Goal: Task Accomplishment & Management: Manage account settings

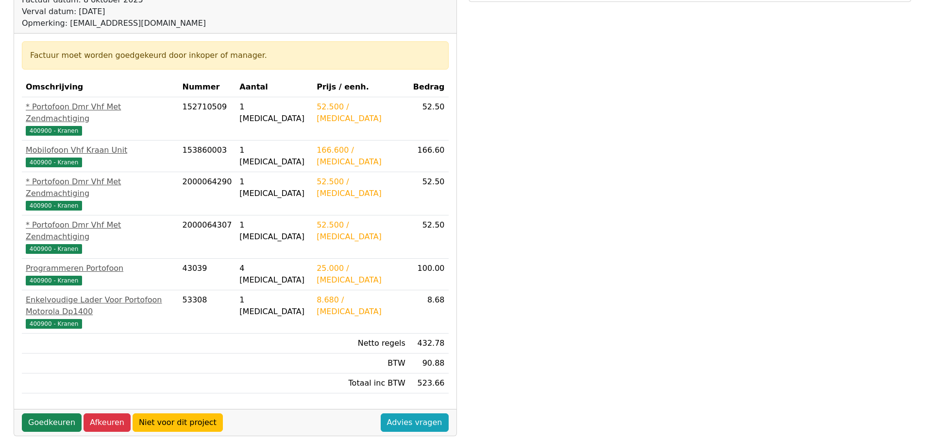
scroll to position [146, 0]
click at [59, 413] on link "Goedkeuren" at bounding box center [52, 422] width 60 height 18
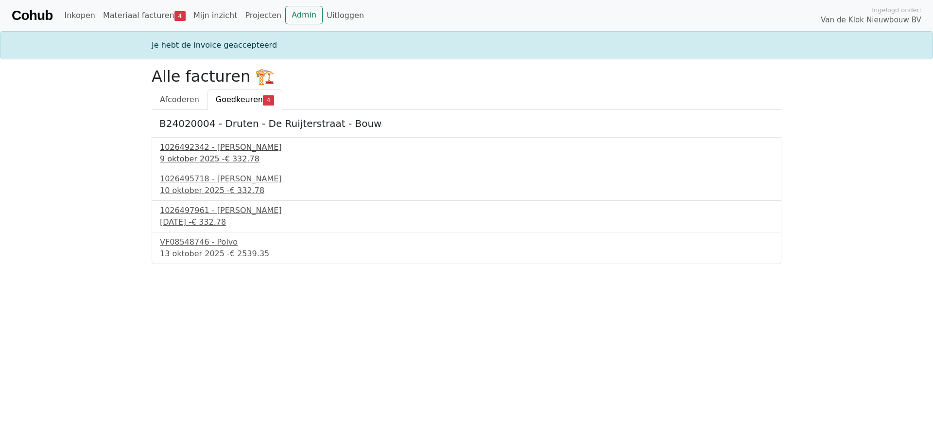
click at [174, 146] on div "1026492342 - Boels Verhuur" at bounding box center [466, 147] width 613 height 12
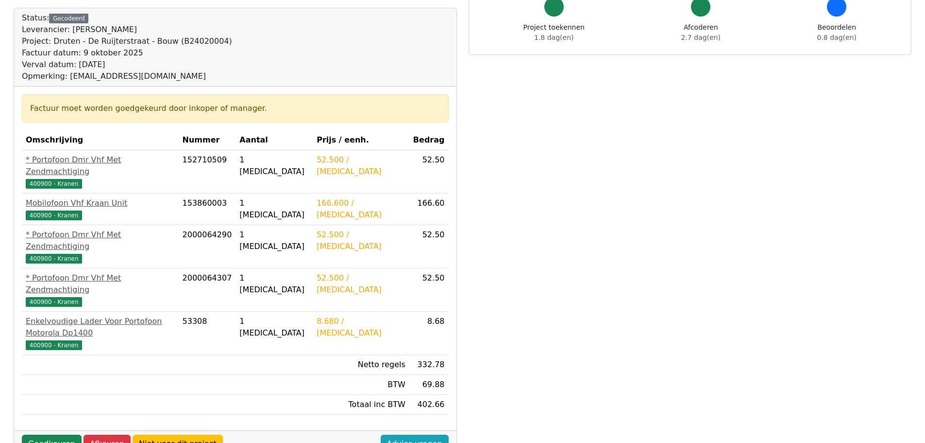
scroll to position [97, 0]
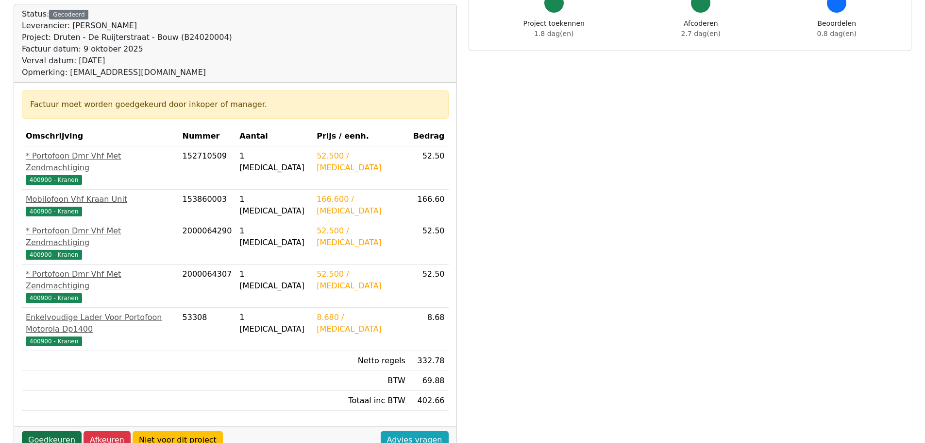
click at [51, 430] on link "Goedkeuren" at bounding box center [52, 439] width 60 height 18
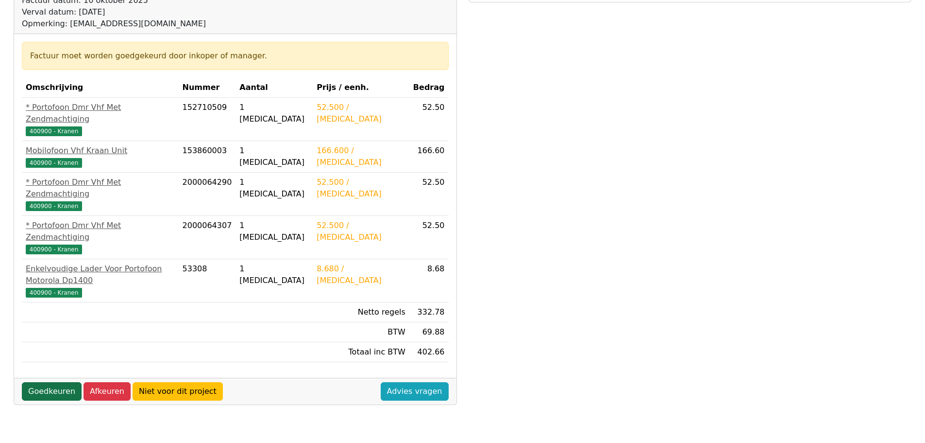
click at [51, 382] on link "Goedkeuren" at bounding box center [52, 391] width 60 height 18
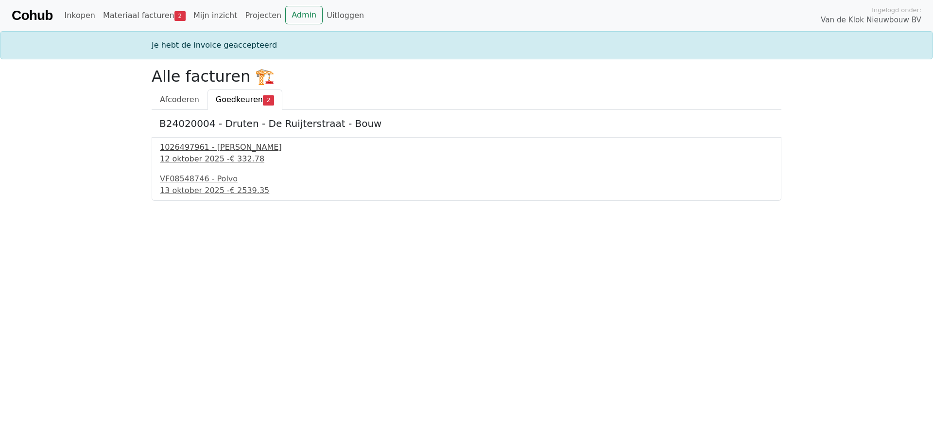
click at [202, 148] on div "1026497961 - Boels Verhuur" at bounding box center [466, 147] width 613 height 12
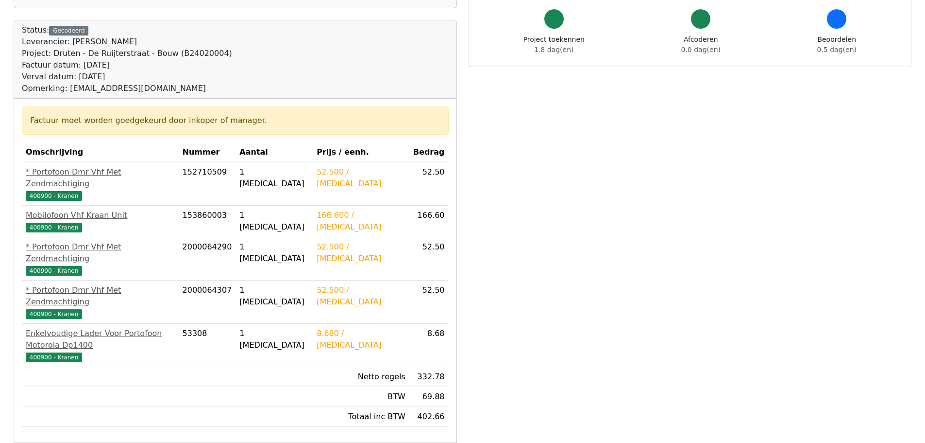
scroll to position [97, 0]
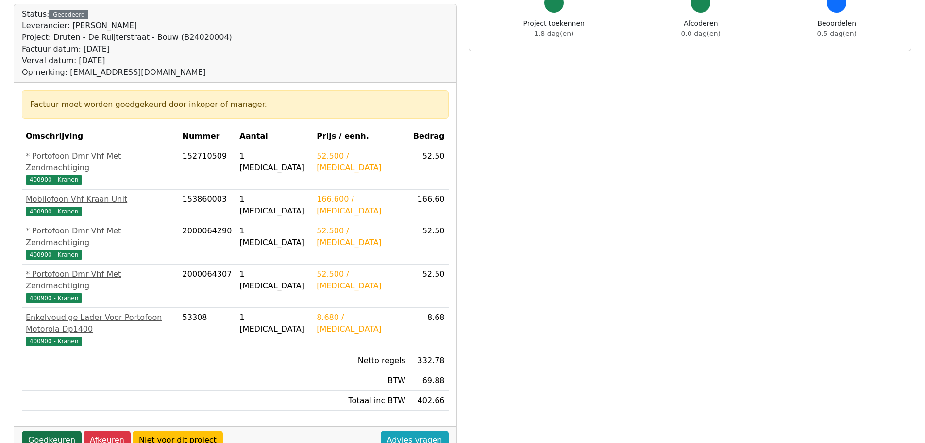
click at [36, 430] on link "Goedkeuren" at bounding box center [52, 439] width 60 height 18
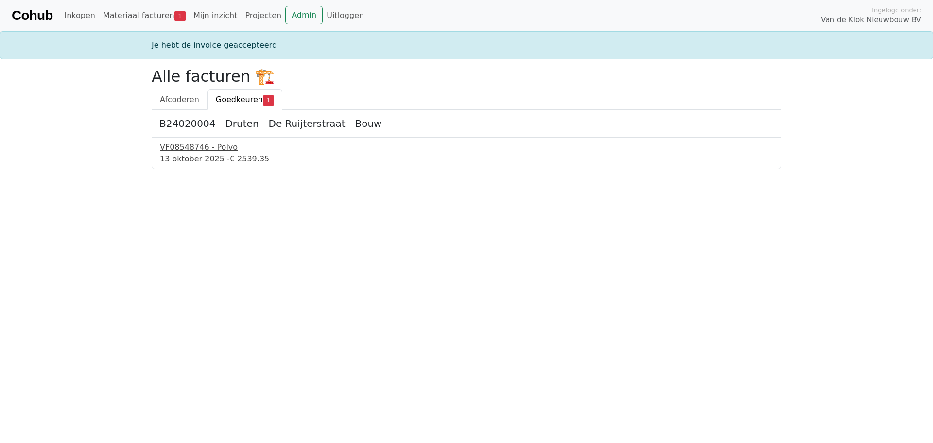
click at [191, 150] on div "VF08548746 - Polvo" at bounding box center [466, 147] width 613 height 12
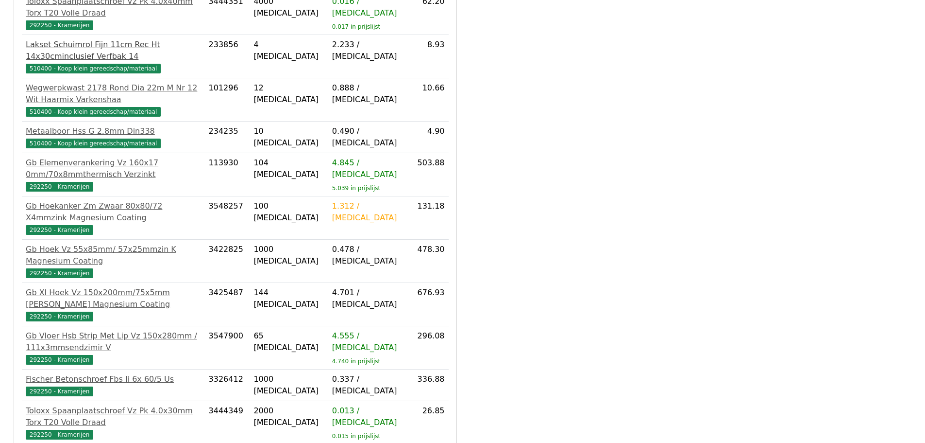
scroll to position [306, 0]
